Goal: Book appointment/travel/reservation

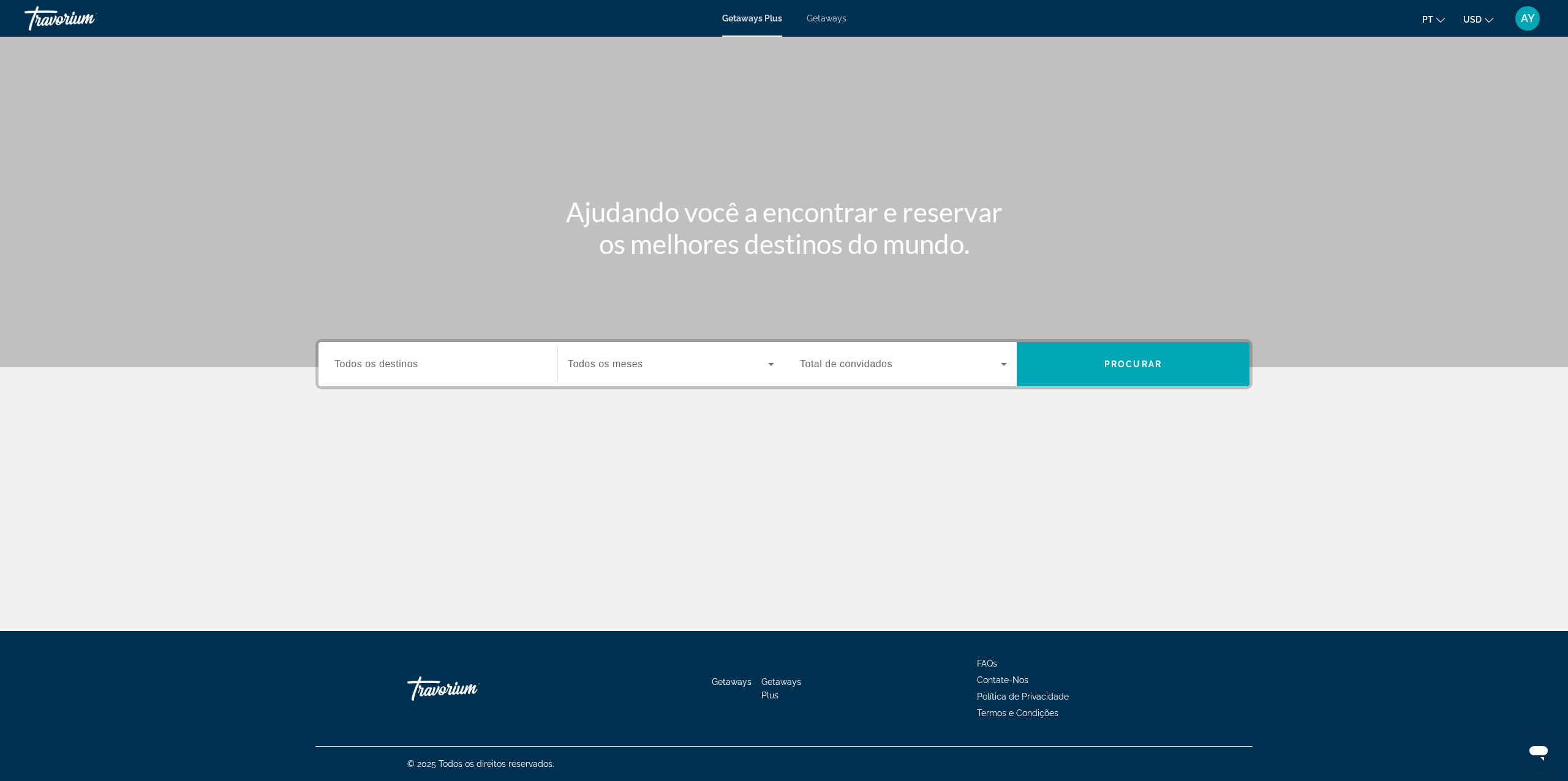
click at [1478, 17] on span "USD" at bounding box center [1473, 20] width 19 height 10
click at [1455, 106] on button "EUR (€)" at bounding box center [1453, 112] width 61 height 16
click at [835, 17] on span "Getaways" at bounding box center [827, 19] width 40 height 10
click at [429, 364] on input "Destination Todos os destinos" at bounding box center [438, 365] width 207 height 15
click at [677, 347] on div "Search widget" at bounding box center [671, 365] width 207 height 34
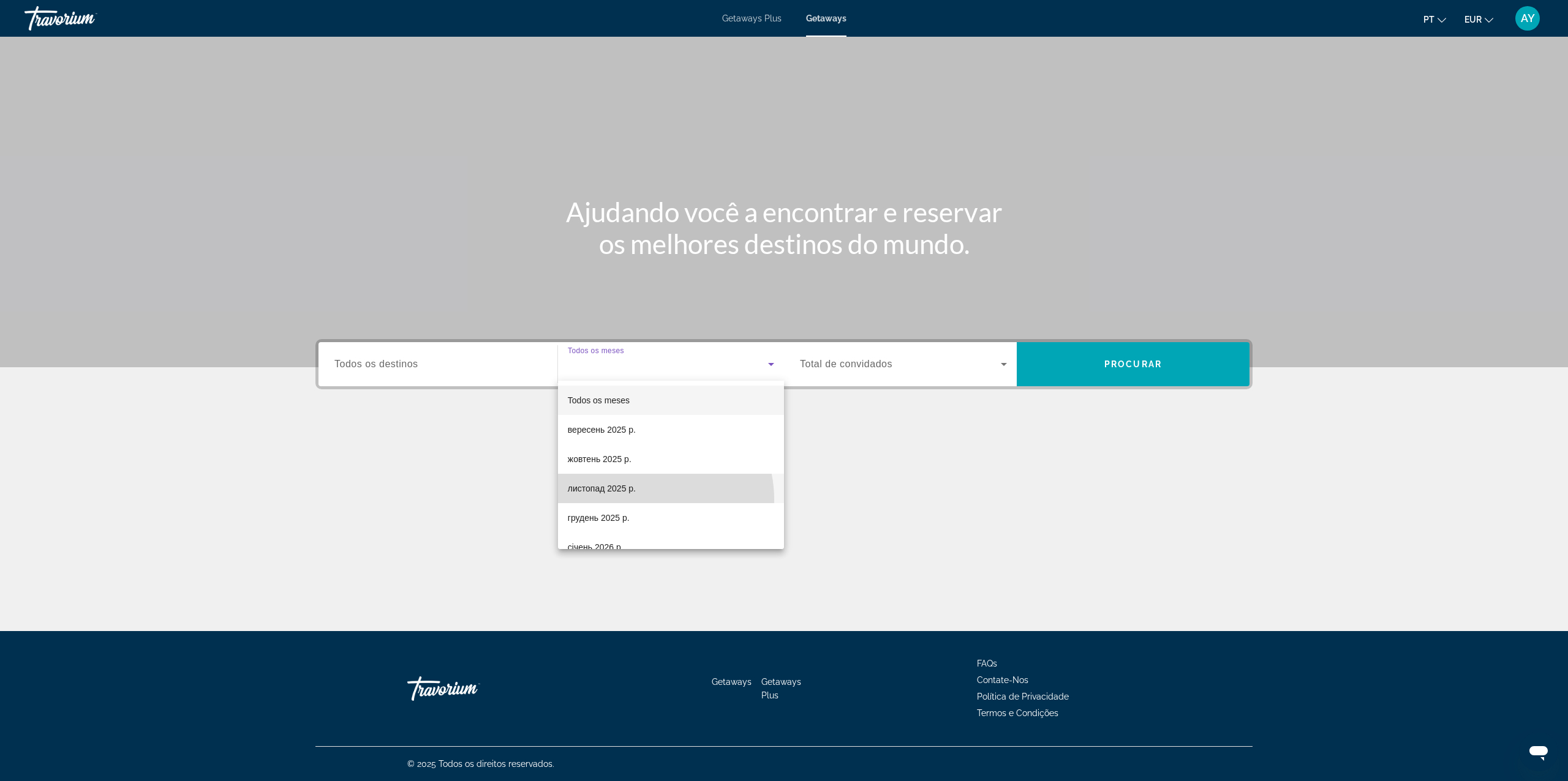
click at [644, 500] on mat-option "листопад 2025 р." at bounding box center [671, 488] width 226 height 29
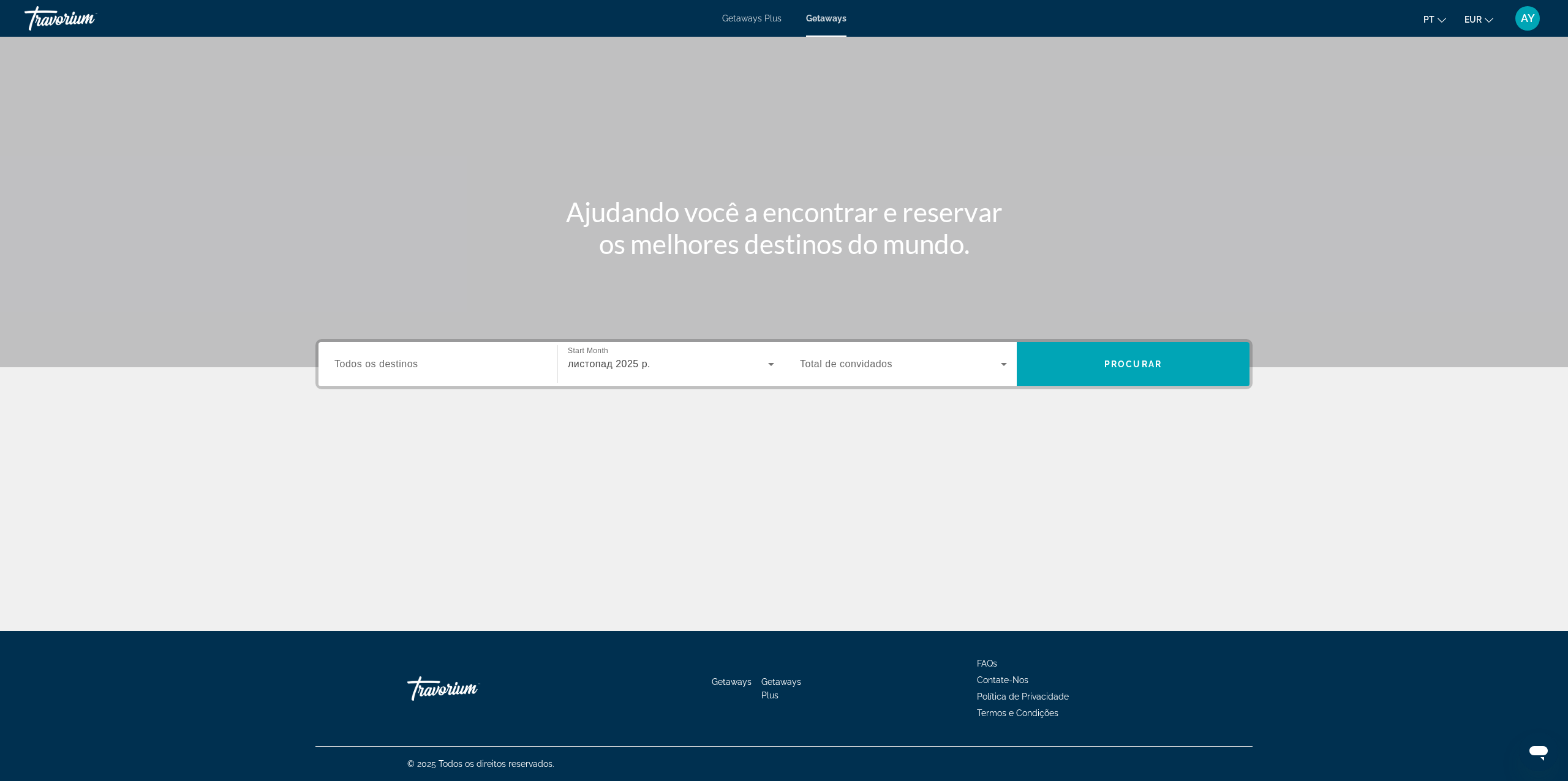
click at [839, 365] on span "Total de convidados" at bounding box center [846, 364] width 93 height 11
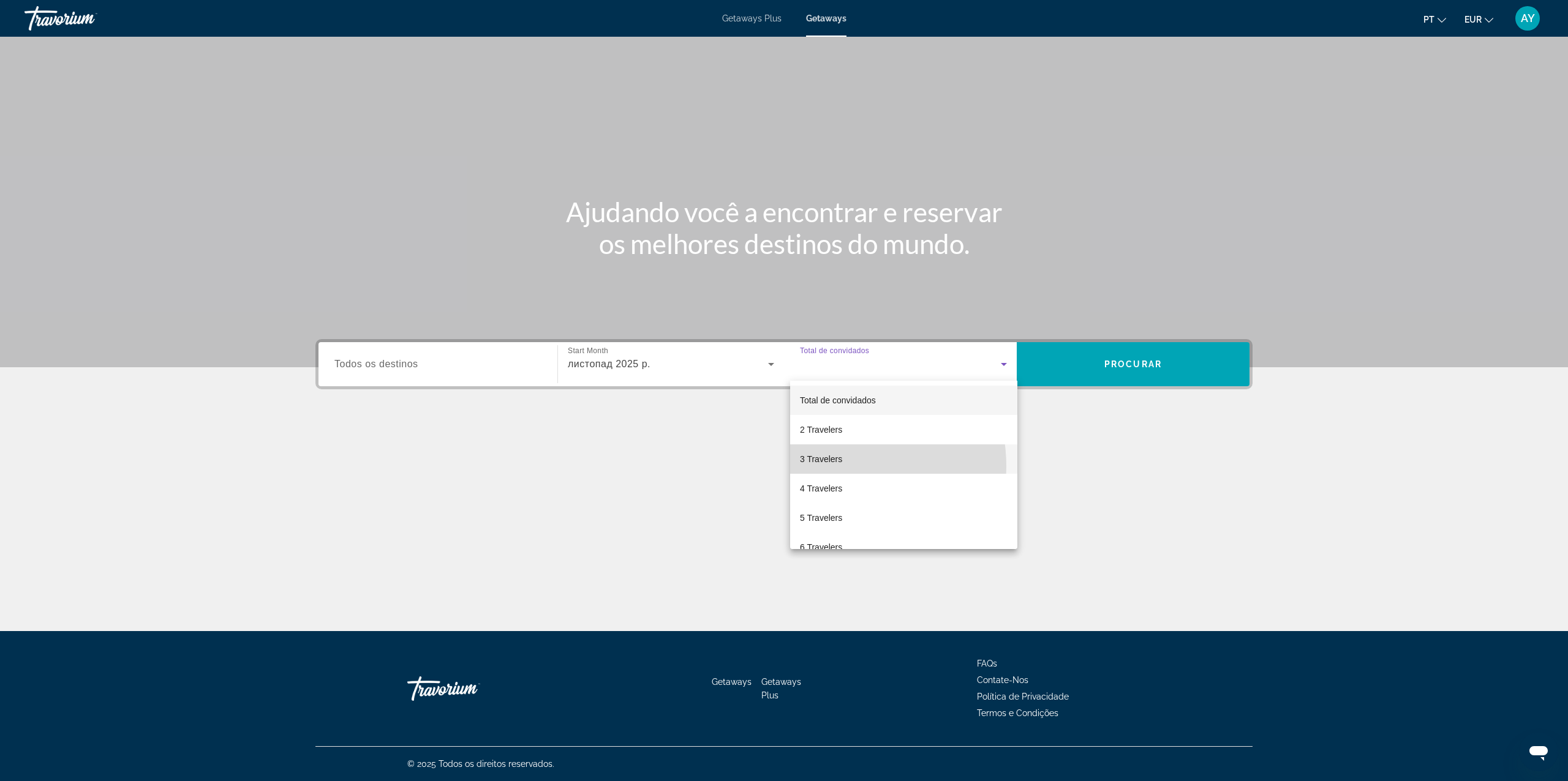
click at [830, 466] on mat-option "3 Travelers" at bounding box center [903, 458] width 227 height 29
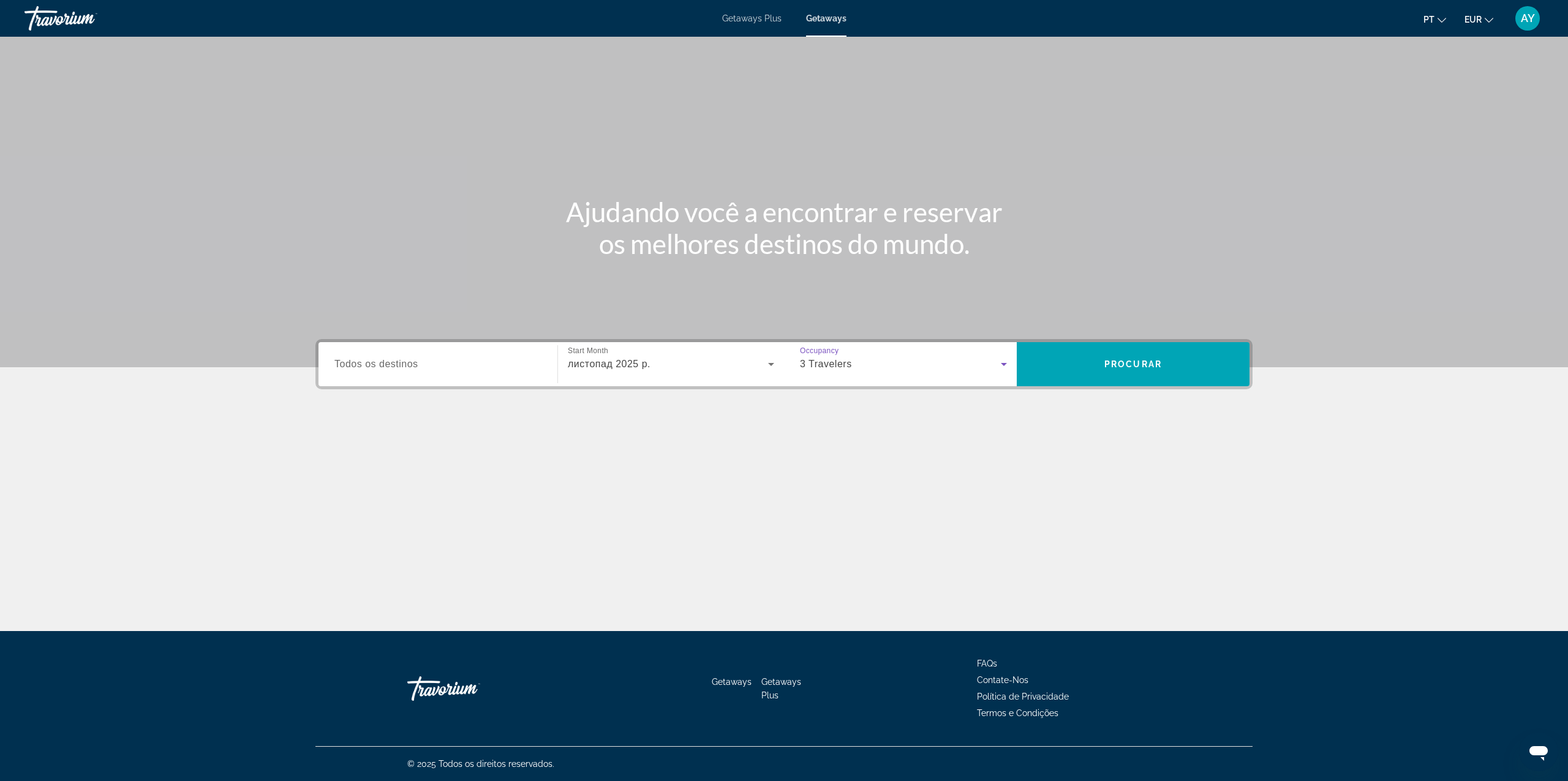
click at [454, 347] on div "Search widget" at bounding box center [438, 365] width 207 height 35
click at [434, 369] on input "Destination Todos os destinos" at bounding box center [438, 365] width 207 height 15
click at [1130, 351] on span "Search widget" at bounding box center [1133, 364] width 233 height 29
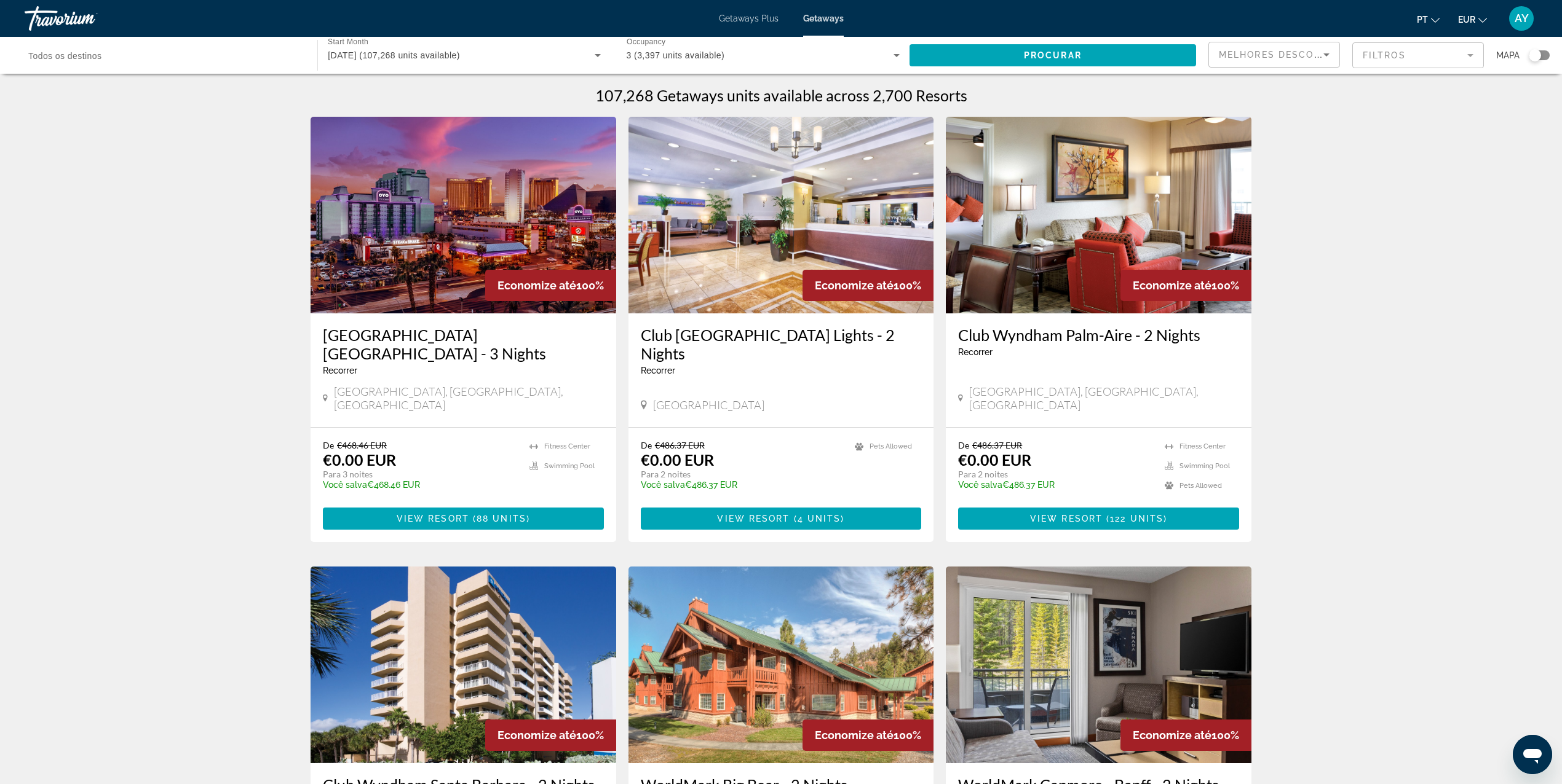
click at [244, 58] on input "Destination Todos os destinos" at bounding box center [165, 56] width 273 height 15
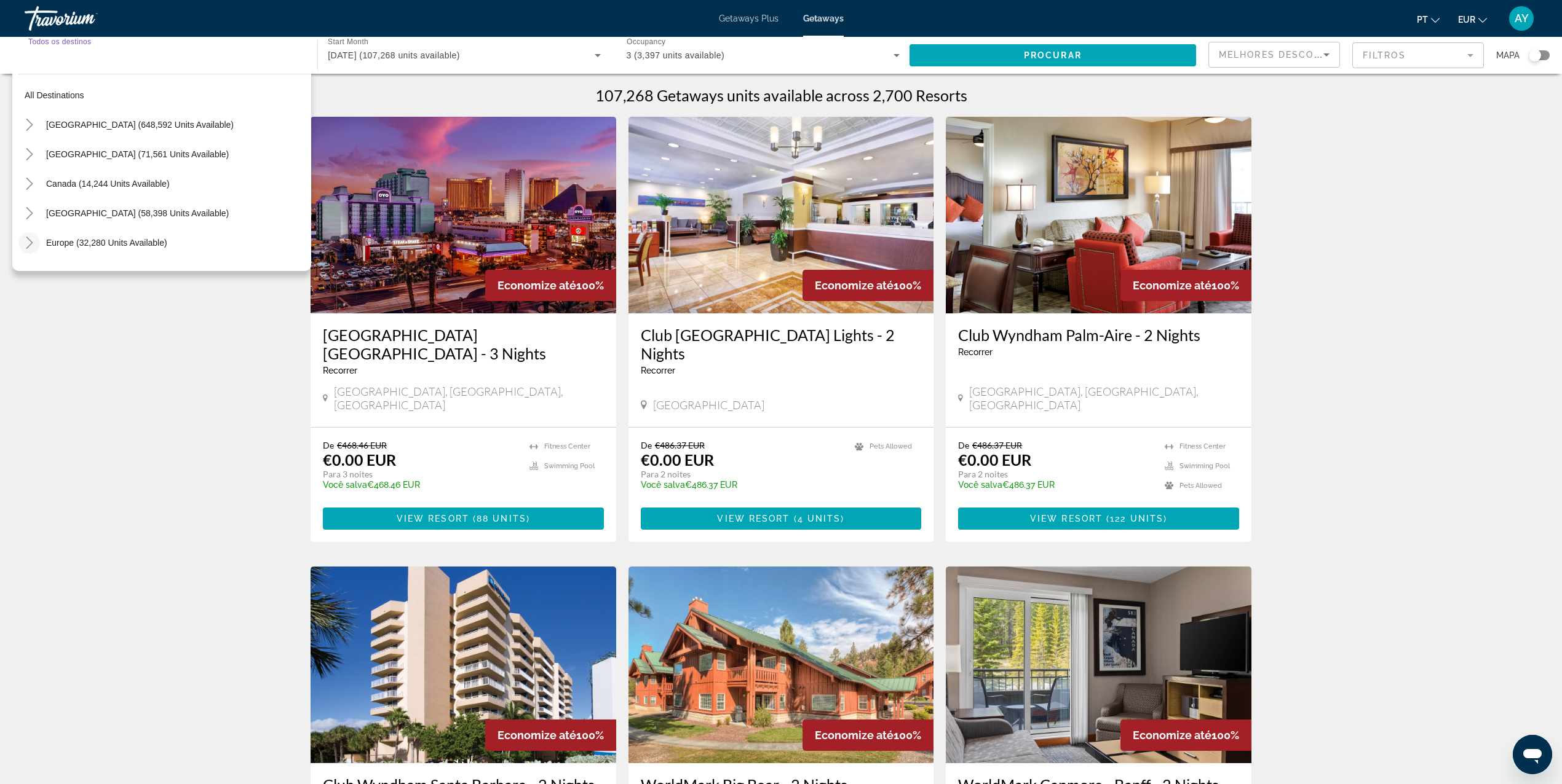
click at [27, 242] on icon "Toggle Europe (32,280 units available)" at bounding box center [29, 242] width 12 height 12
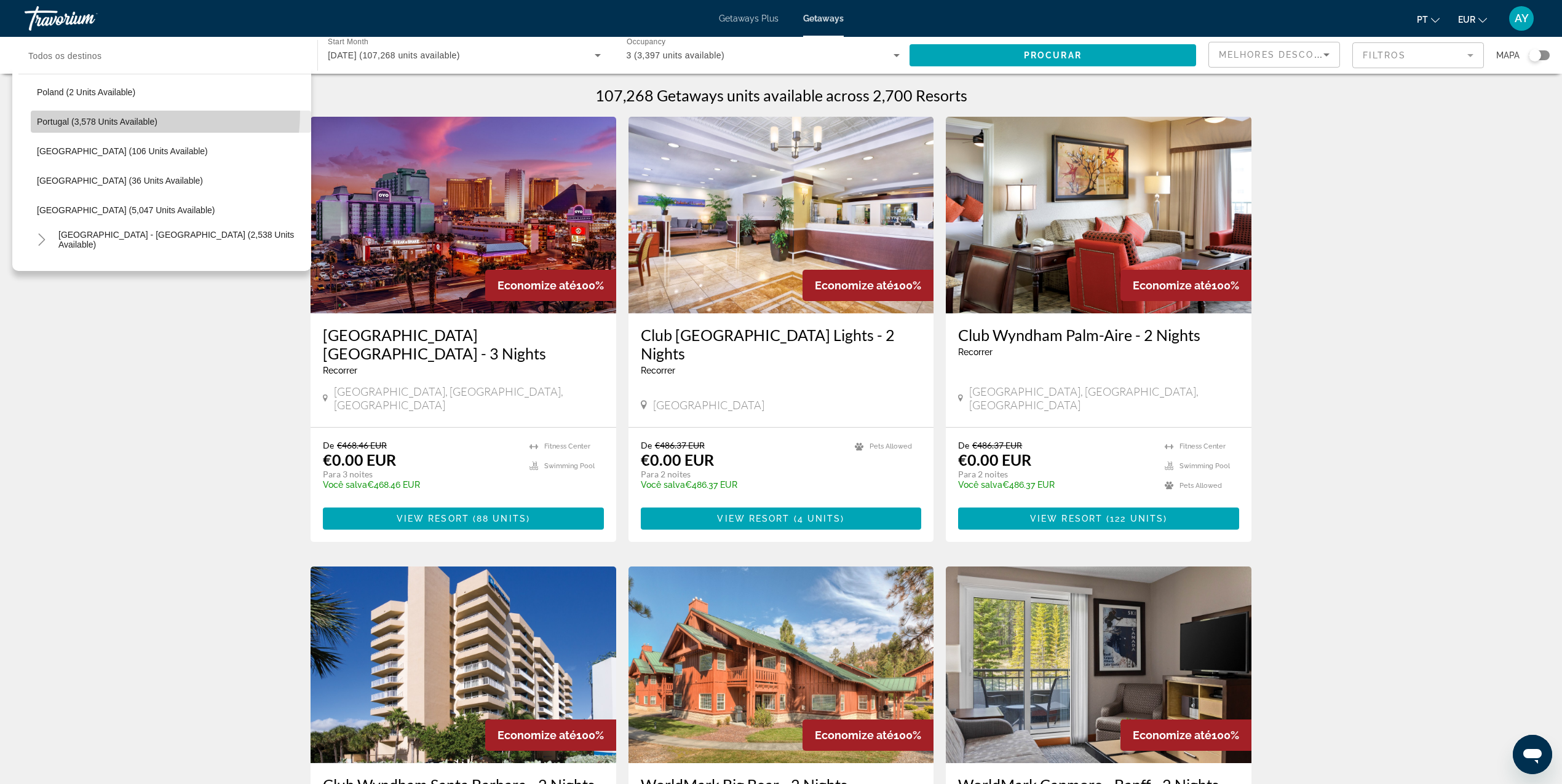
click at [107, 111] on span "Search widget" at bounding box center [171, 121] width 280 height 29
type input "**********"
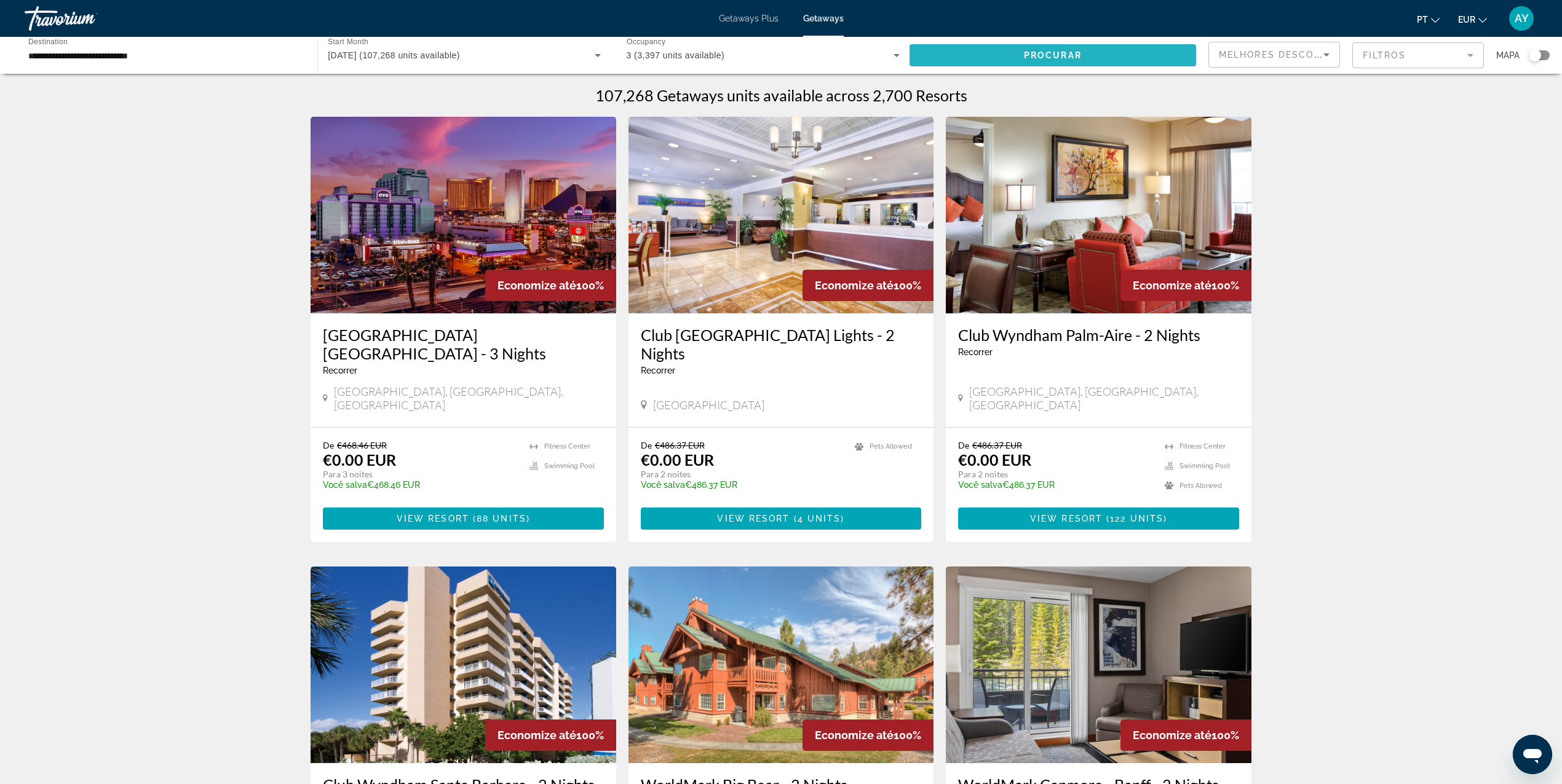
click at [1127, 47] on span "Search widget" at bounding box center [1052, 55] width 287 height 29
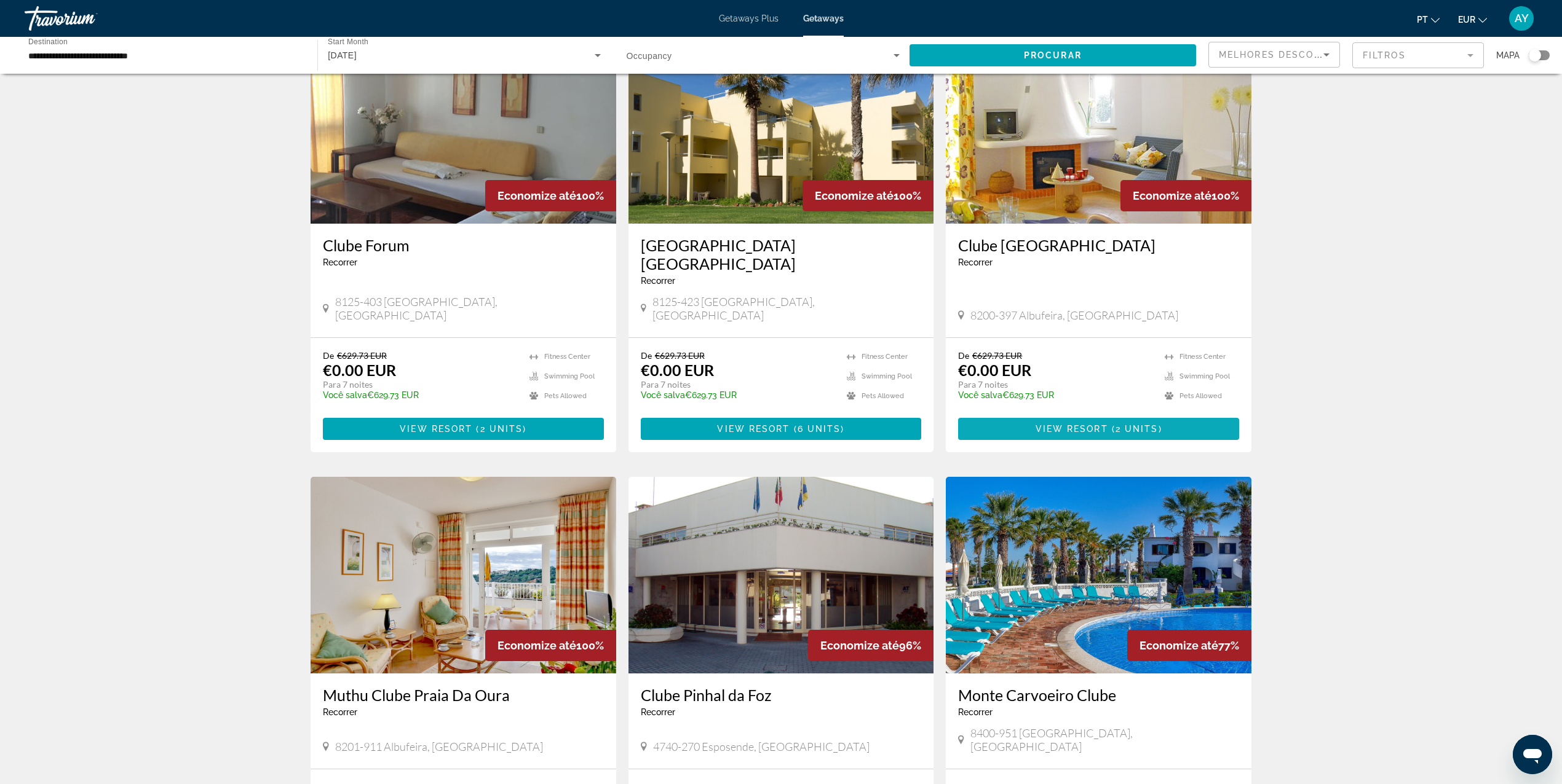
scroll to position [246, 0]
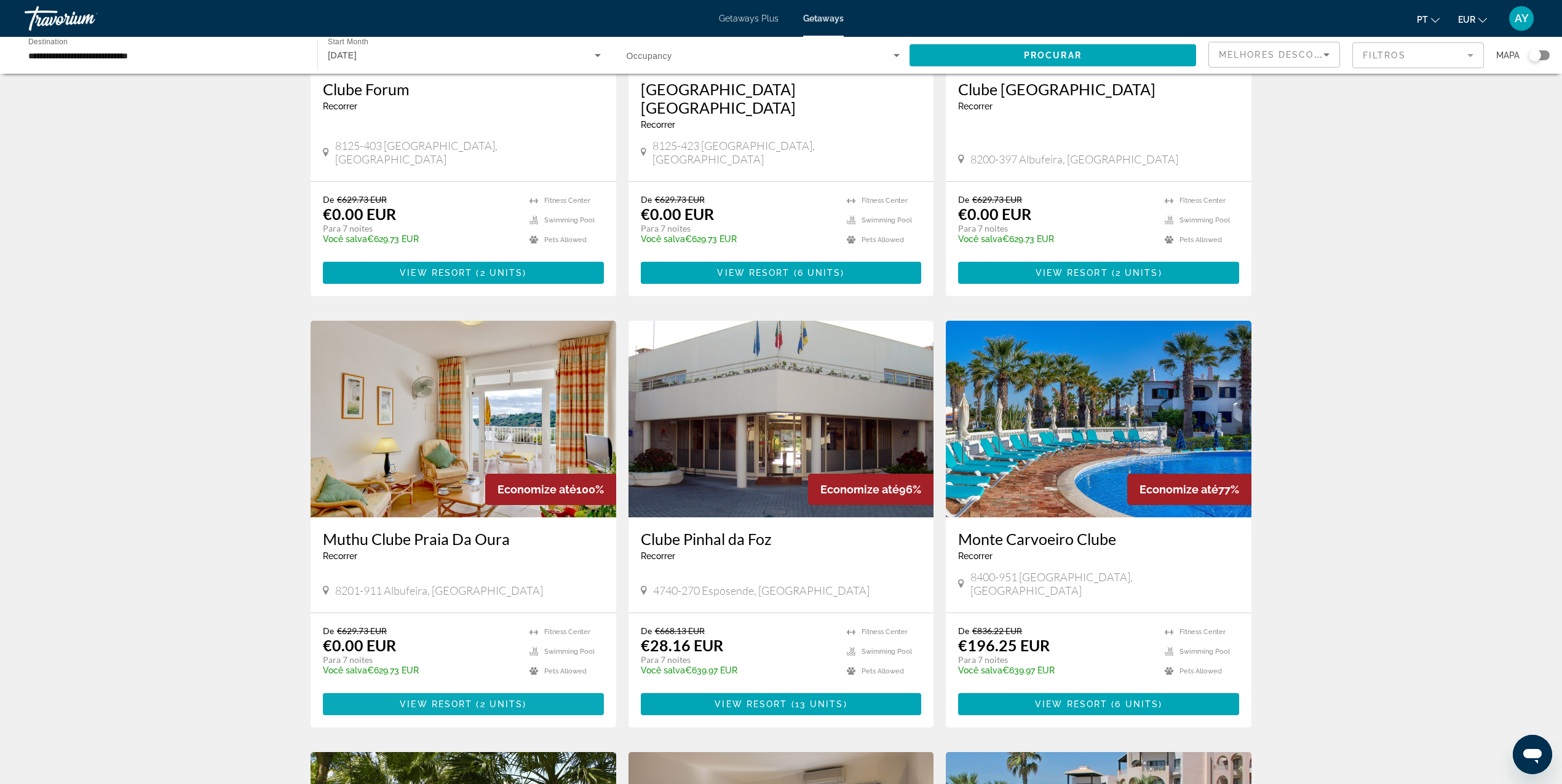
click at [471, 700] on span "View Resort" at bounding box center [435, 705] width 72 height 10
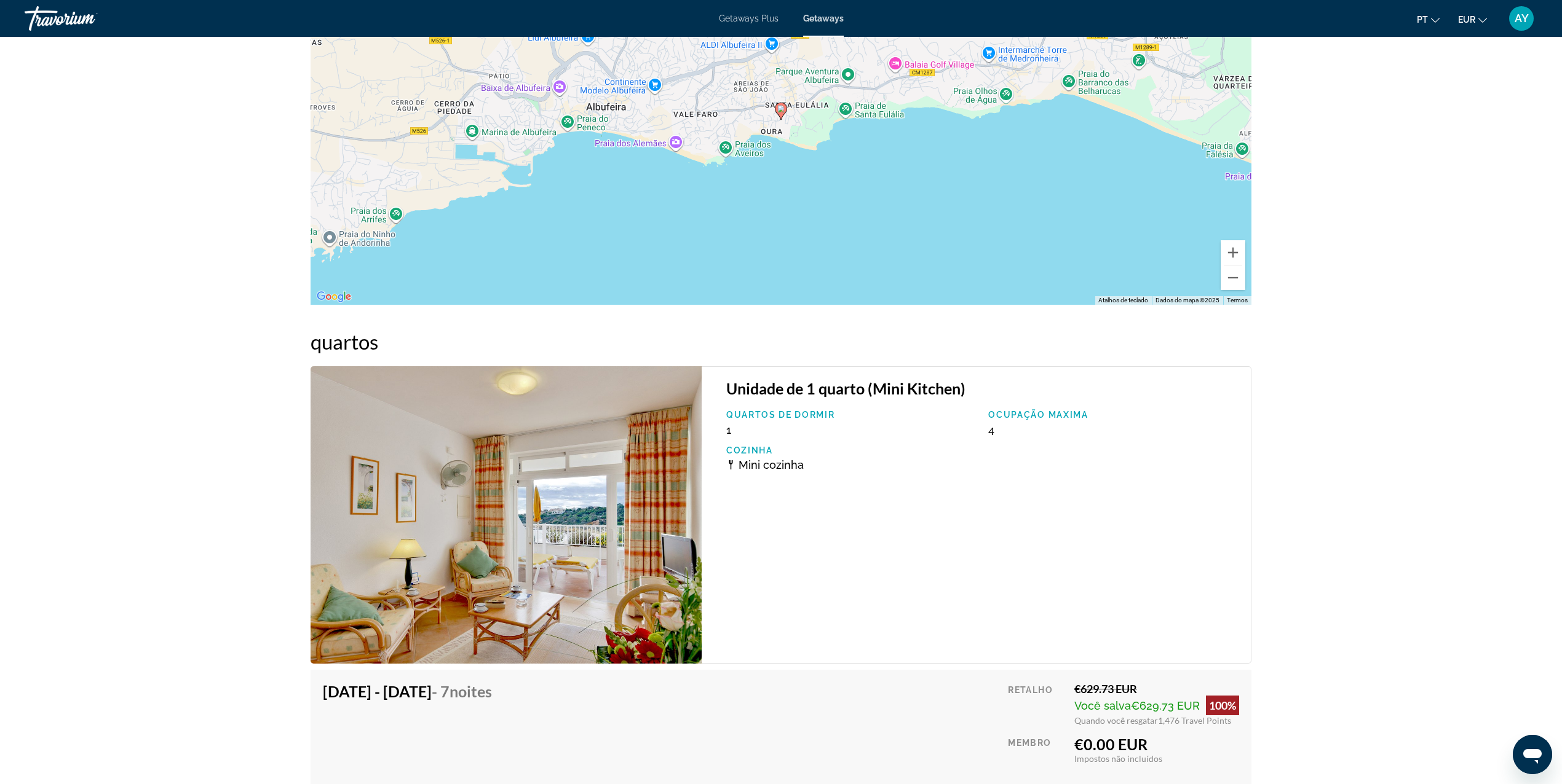
scroll to position [2192, 0]
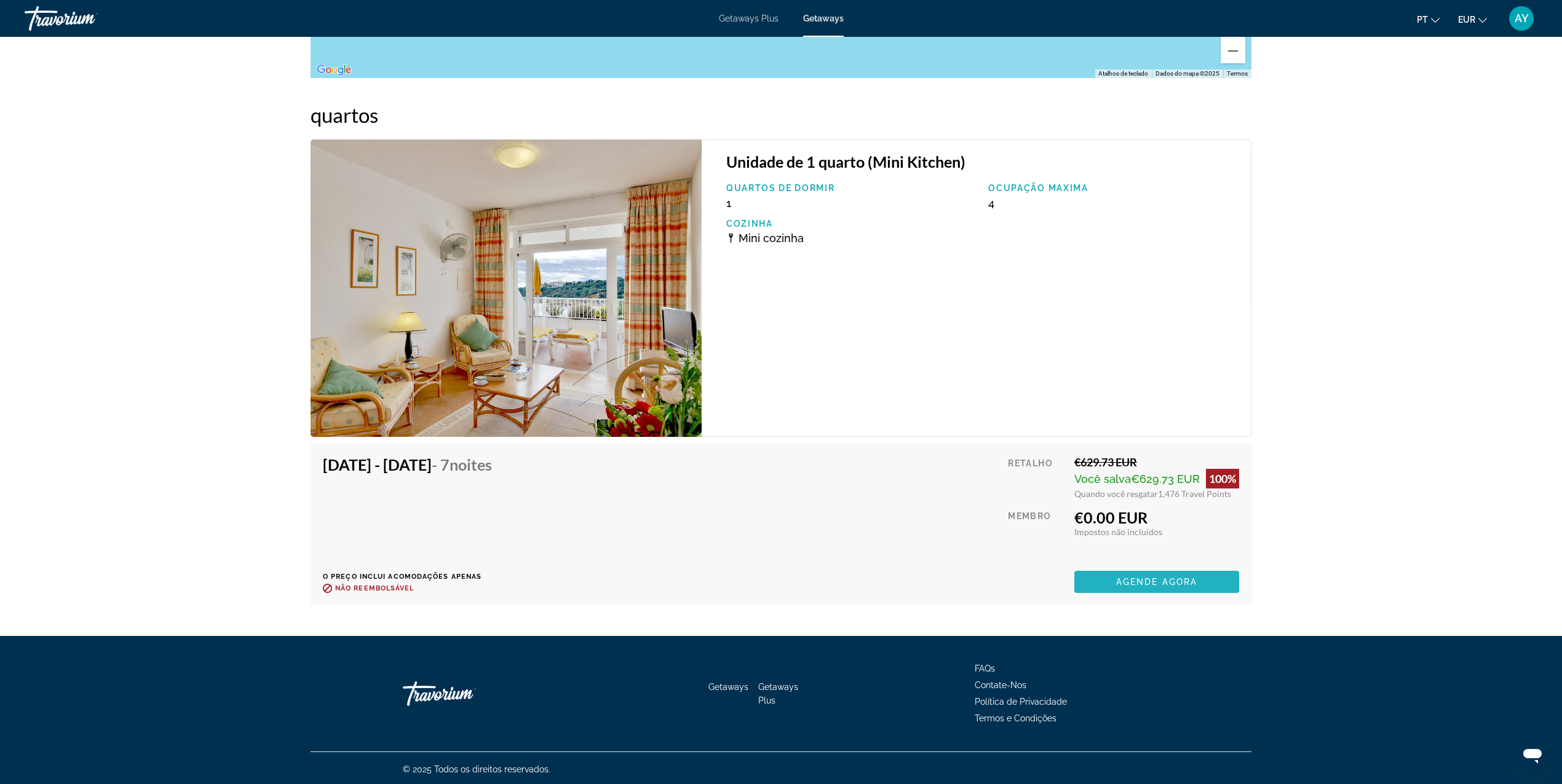
click at [1132, 583] on span "Agende agora" at bounding box center [1157, 582] width 81 height 10
